Goal: Information Seeking & Learning: Learn about a topic

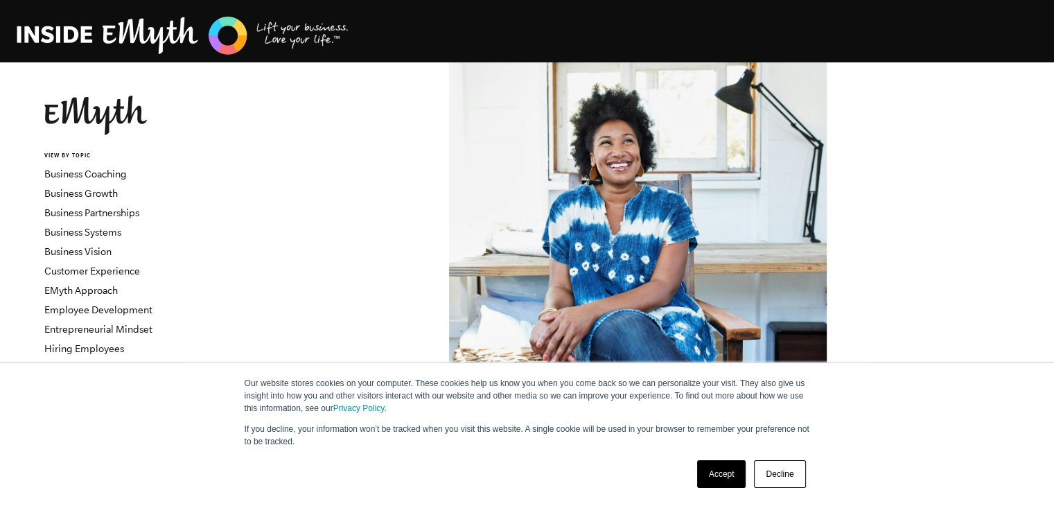
click at [706, 477] on link "Accept" at bounding box center [721, 474] width 49 height 28
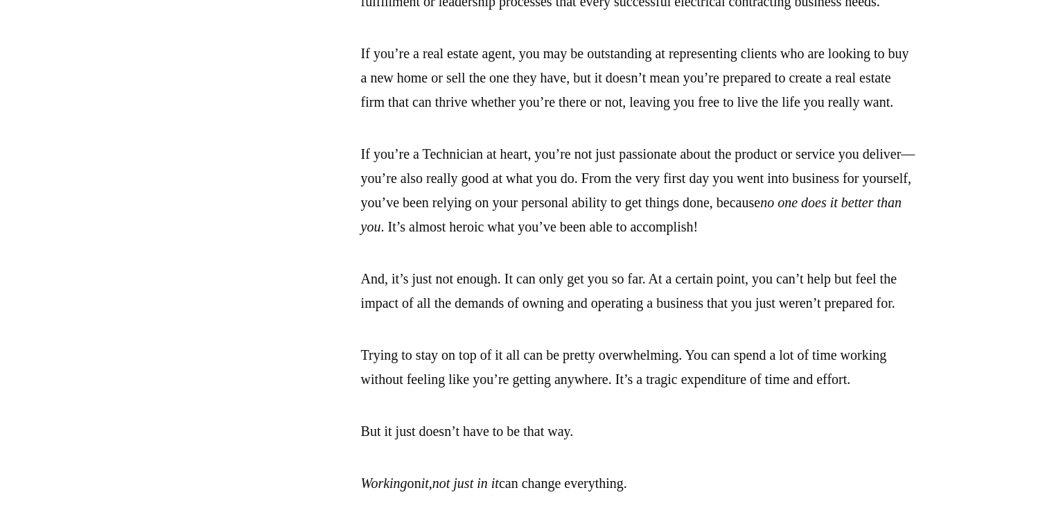
scroll to position [1663, 0]
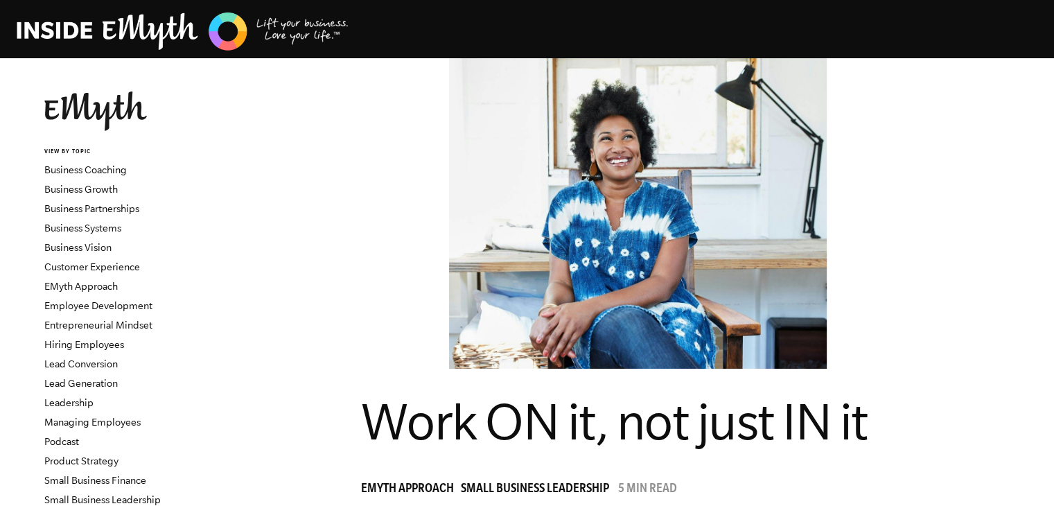
scroll to position [208, 0]
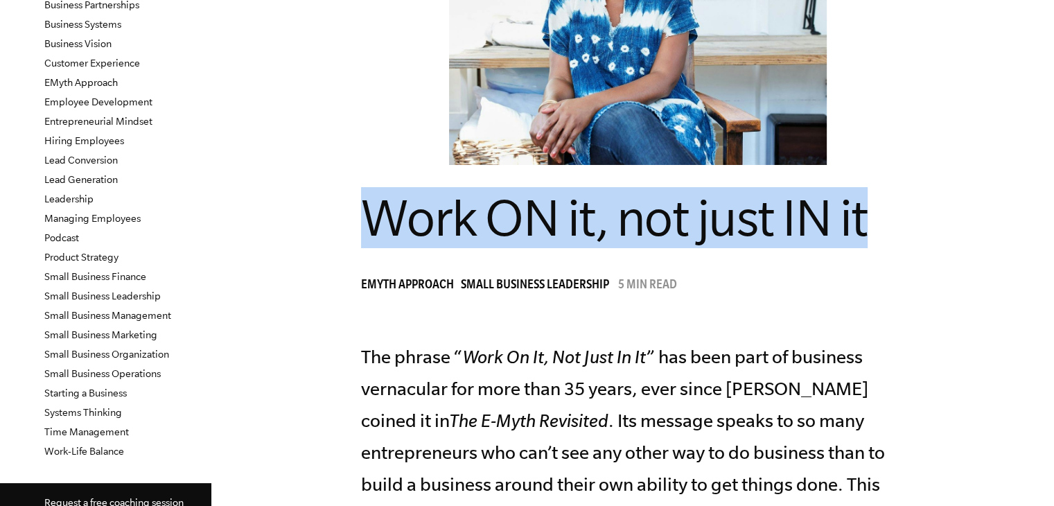
drag, startPoint x: 351, startPoint y: 230, endPoint x: 879, endPoint y: 229, distance: 527.4
copy span "Work ON it, not just IN it"
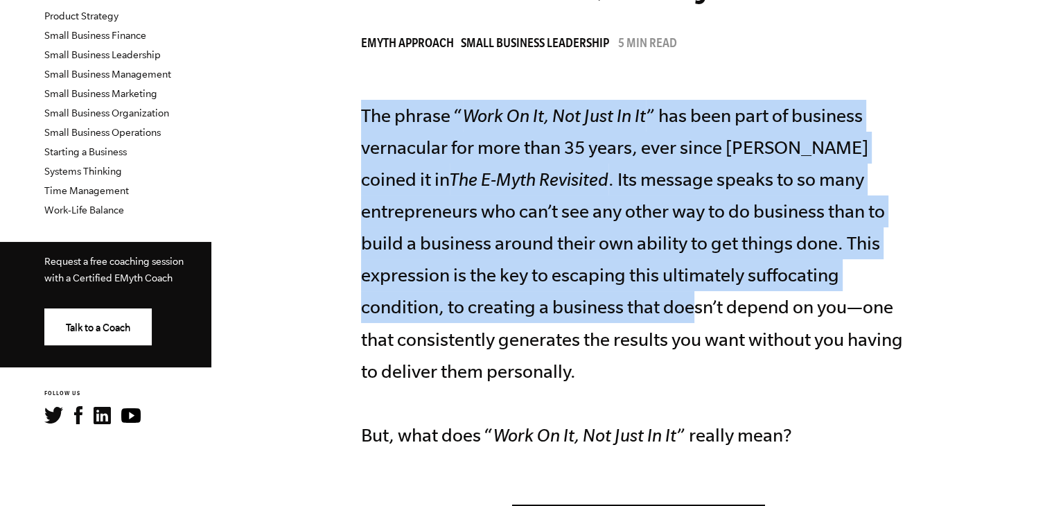
scroll to position [554, 0]
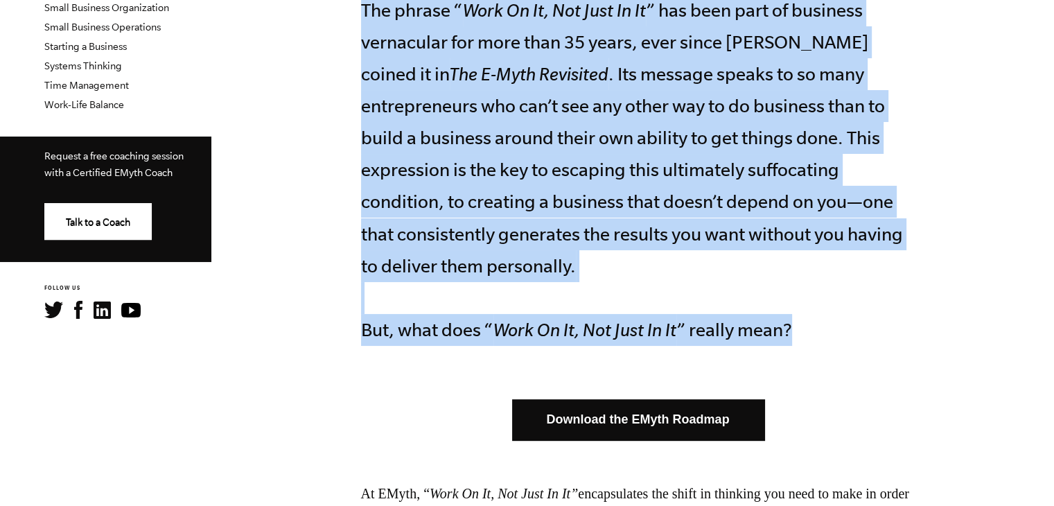
drag, startPoint x: 351, startPoint y: 222, endPoint x: 836, endPoint y: 342, distance: 499.5
copy p "The phrase “ Work On It, Not Just In It ” has been part of business vernacular …"
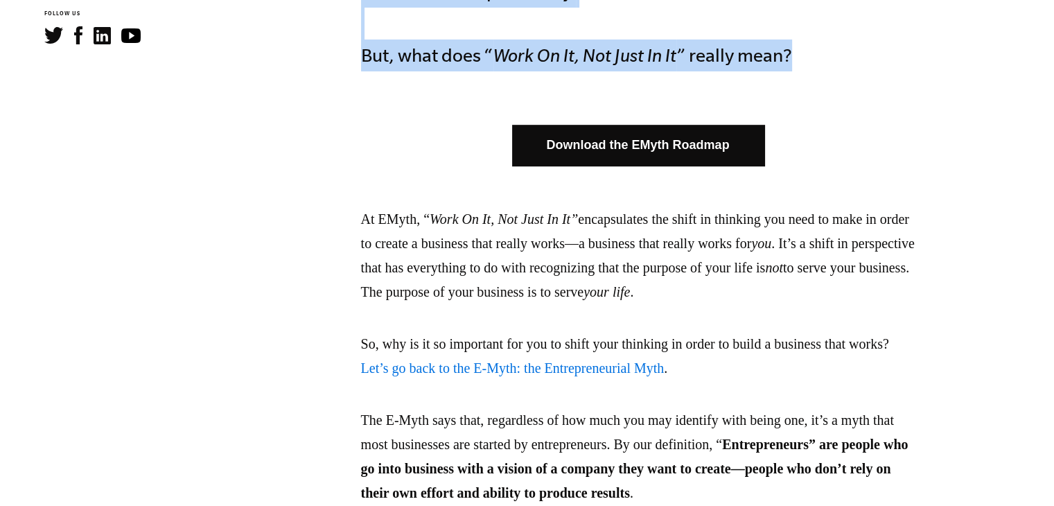
scroll to position [832, 0]
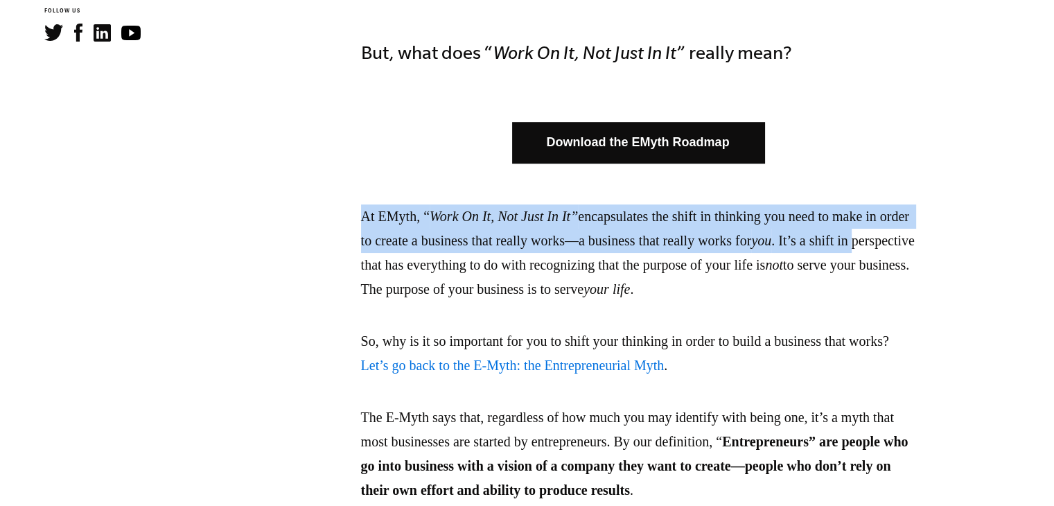
drag, startPoint x: 355, startPoint y: 205, endPoint x: 407, endPoint y: 255, distance: 72.6
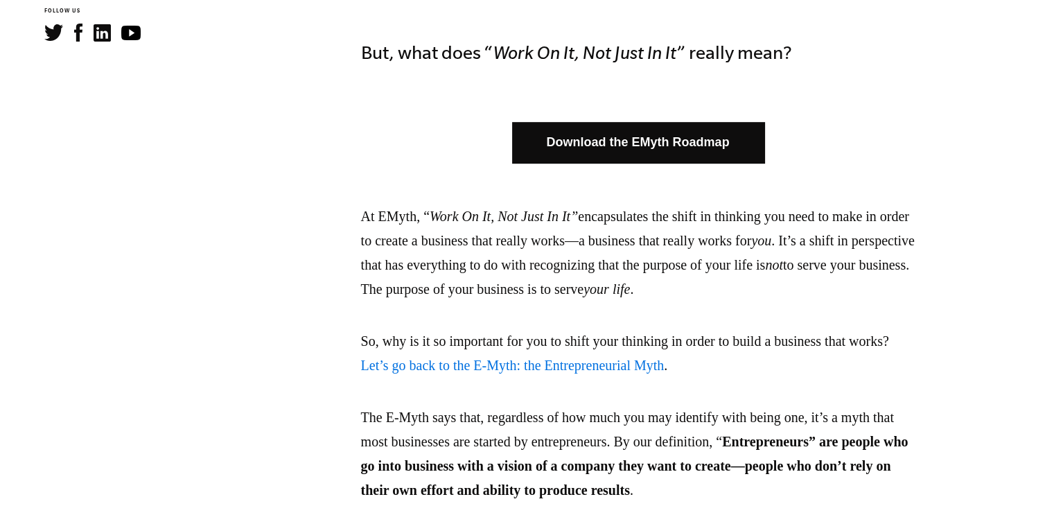
drag, startPoint x: 874, startPoint y: 286, endPoint x: 676, endPoint y: 285, distance: 197.5
click at [676, 285] on p "At EMyth, “ Work On It, Not Just In It” encapsulates the shift in thinking you …" at bounding box center [638, 252] width 554 height 97
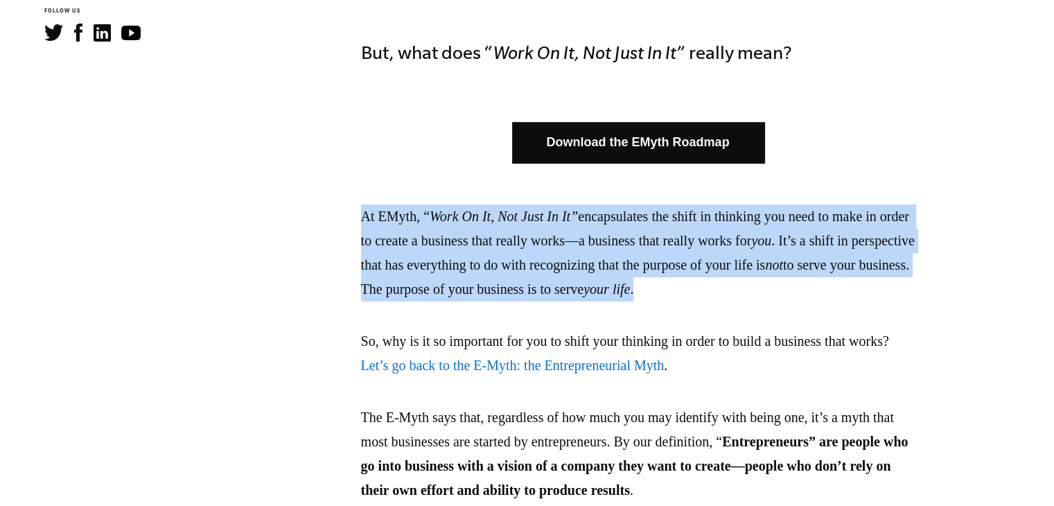
drag, startPoint x: 358, startPoint y: 213, endPoint x: 879, endPoint y: 283, distance: 526.6
copy p "At EMyth, “ Work On It, Not Just In It” encapsulates the shift in thinking you …"
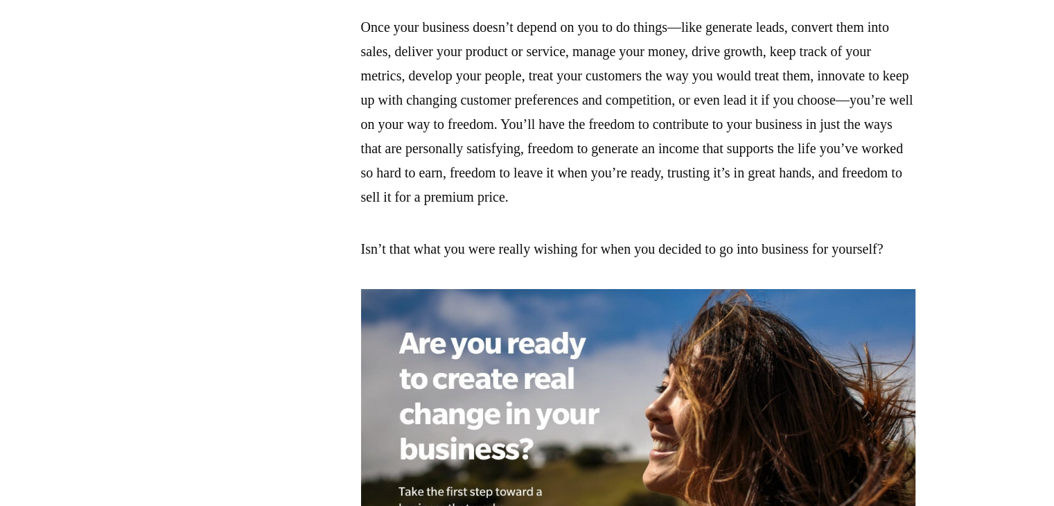
scroll to position [3604, 0]
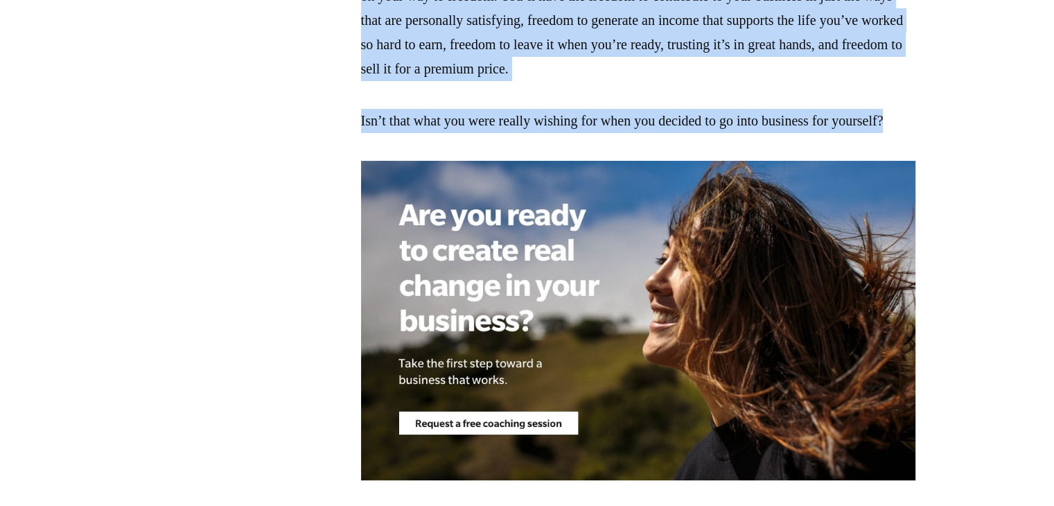
drag, startPoint x: 437, startPoint y: 369, endPoint x: 347, endPoint y: 115, distance: 269.8
copy div "Once your business doesn’t depend on you to do things—like generate leads, conv…"
